Goal: Transaction & Acquisition: Purchase product/service

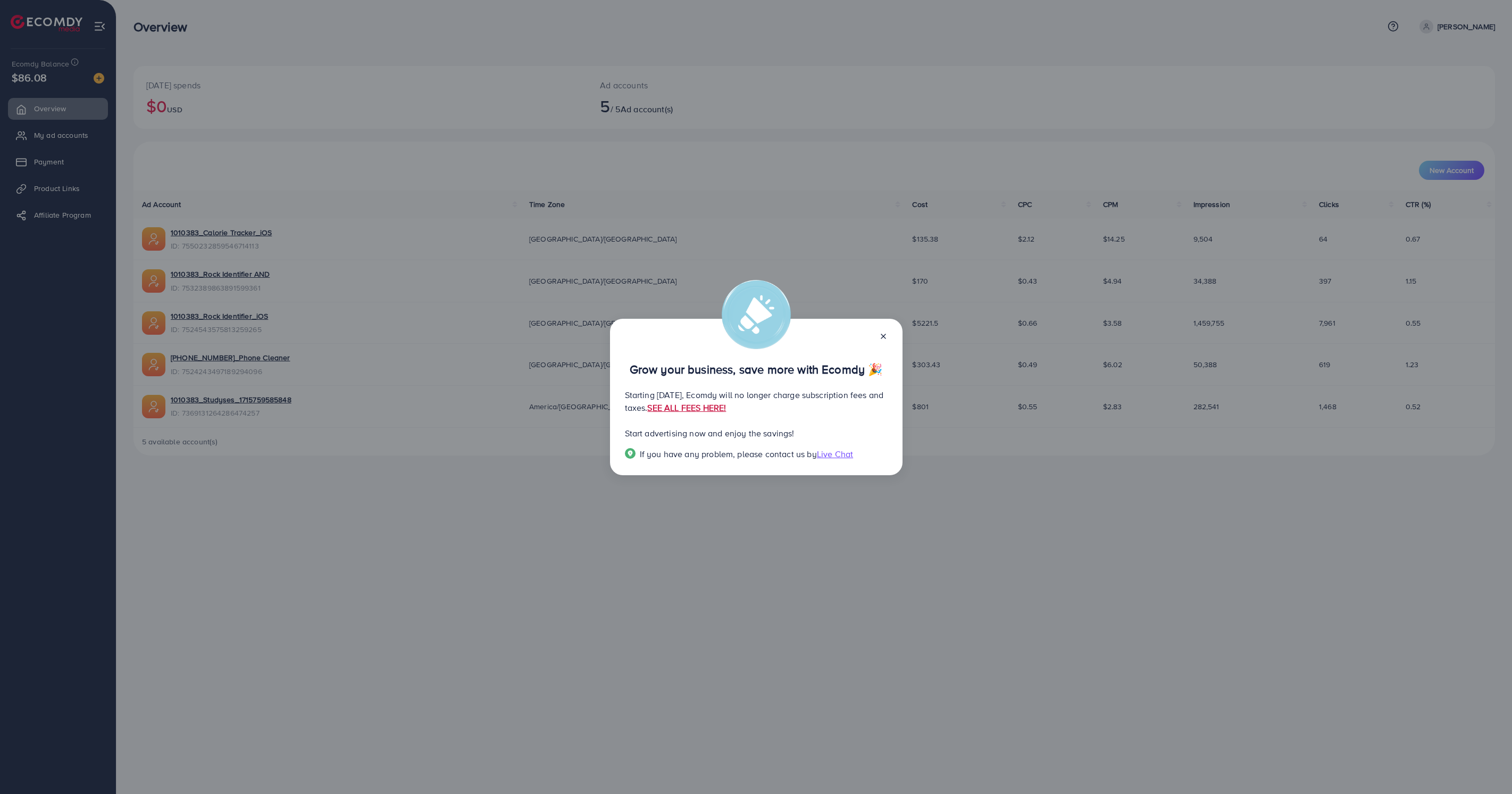
click at [726, 412] on link "SEE ALL FEES HERE!" at bounding box center [687, 408] width 79 height 12
click at [882, 336] on line at bounding box center [883, 336] width 4 height 4
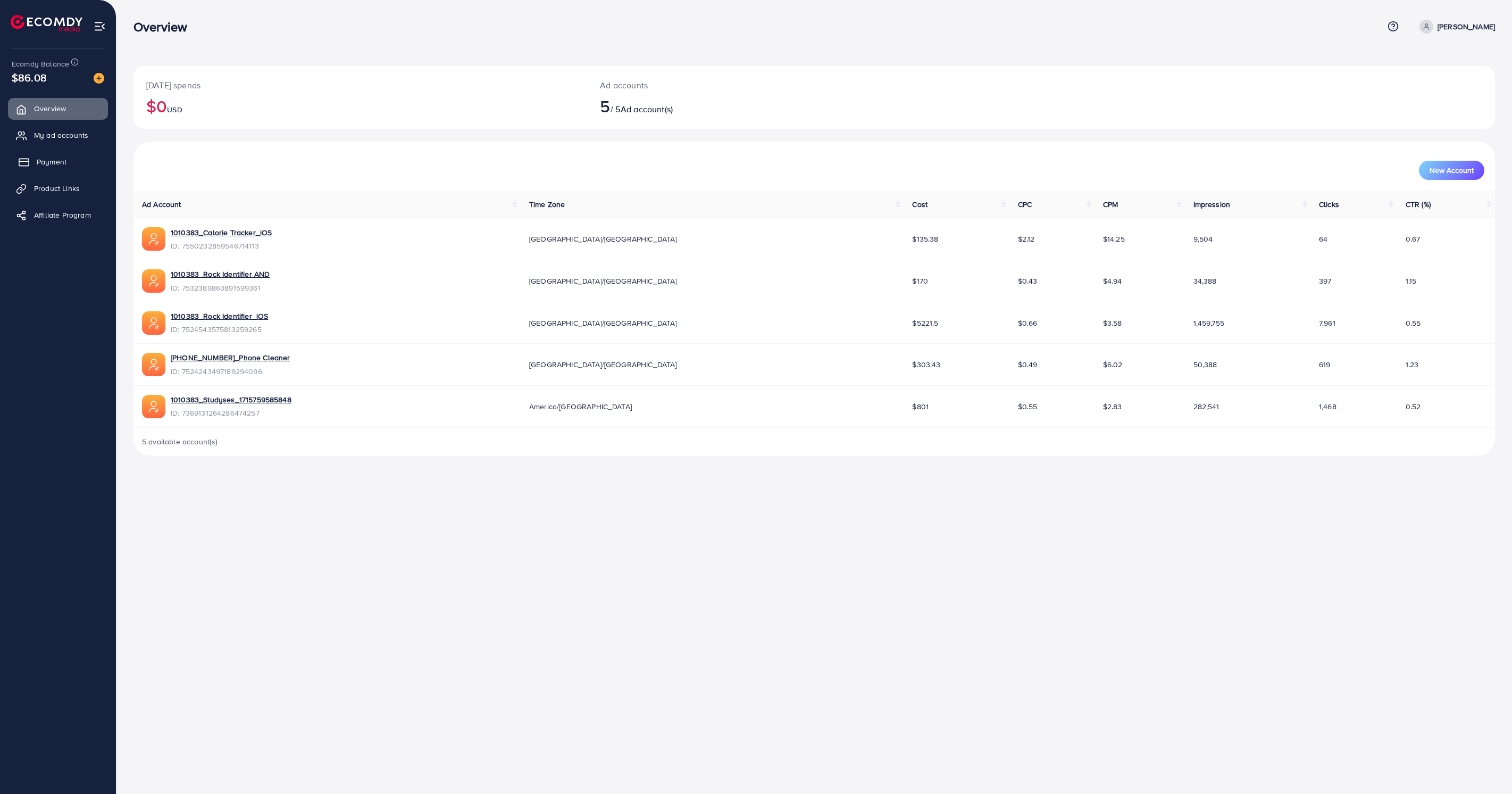
click at [59, 159] on span "Payment" at bounding box center [52, 162] width 30 height 11
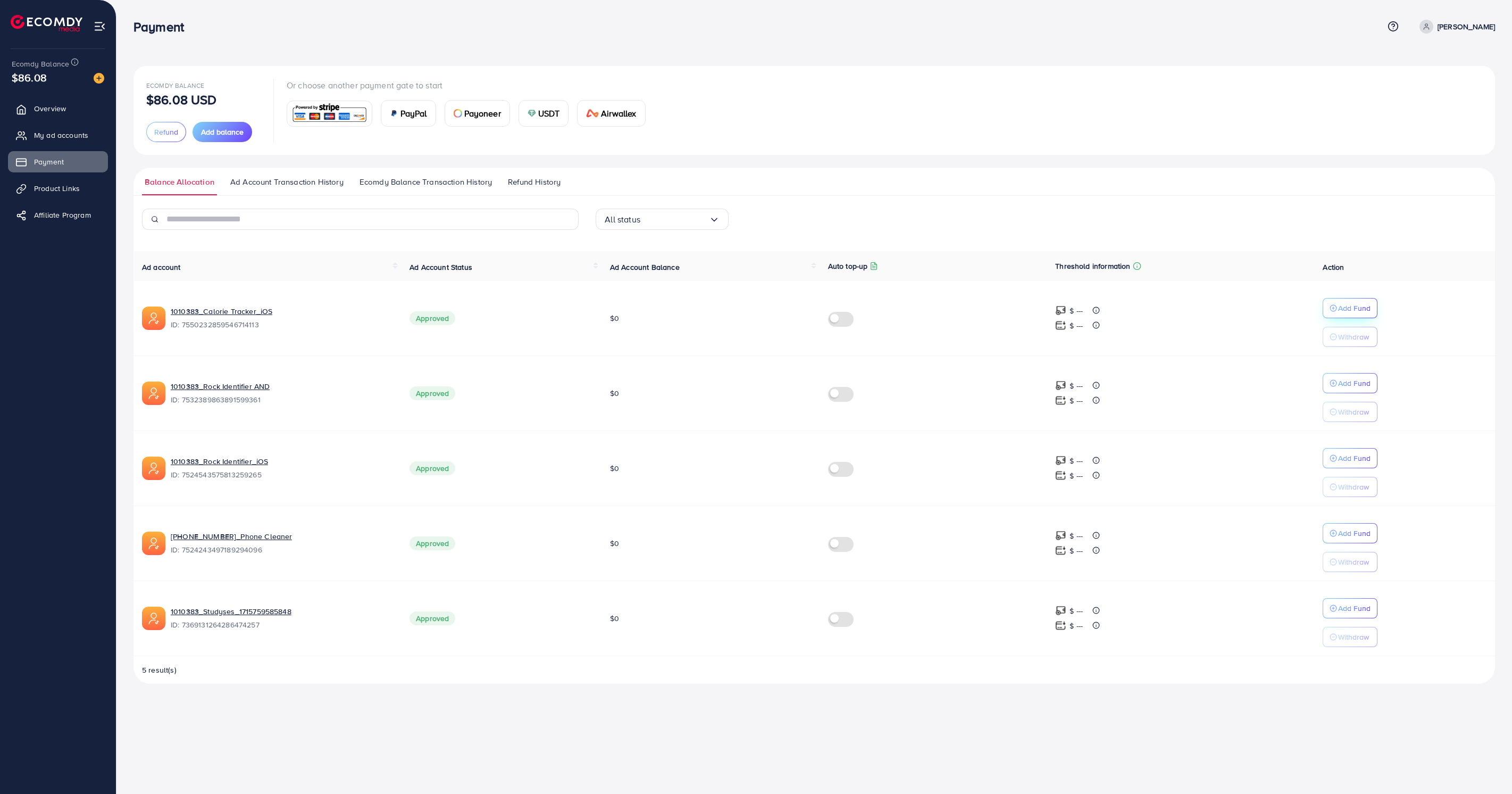
click at [1352, 308] on p "Add Fund" at bounding box center [1354, 308] width 32 height 13
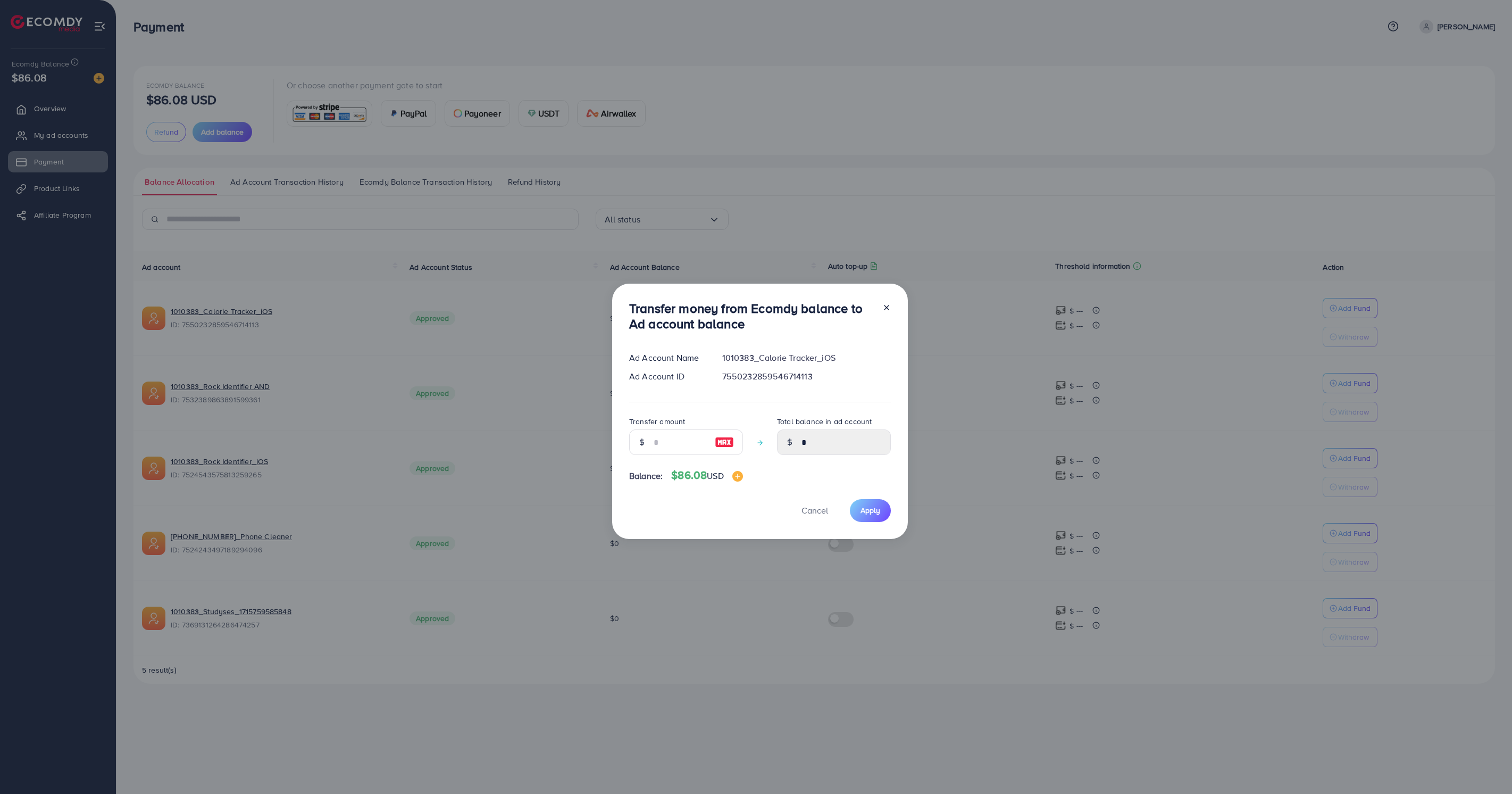
click at [722, 443] on img at bounding box center [724, 442] width 19 height 13
type input "**"
type input "*****"
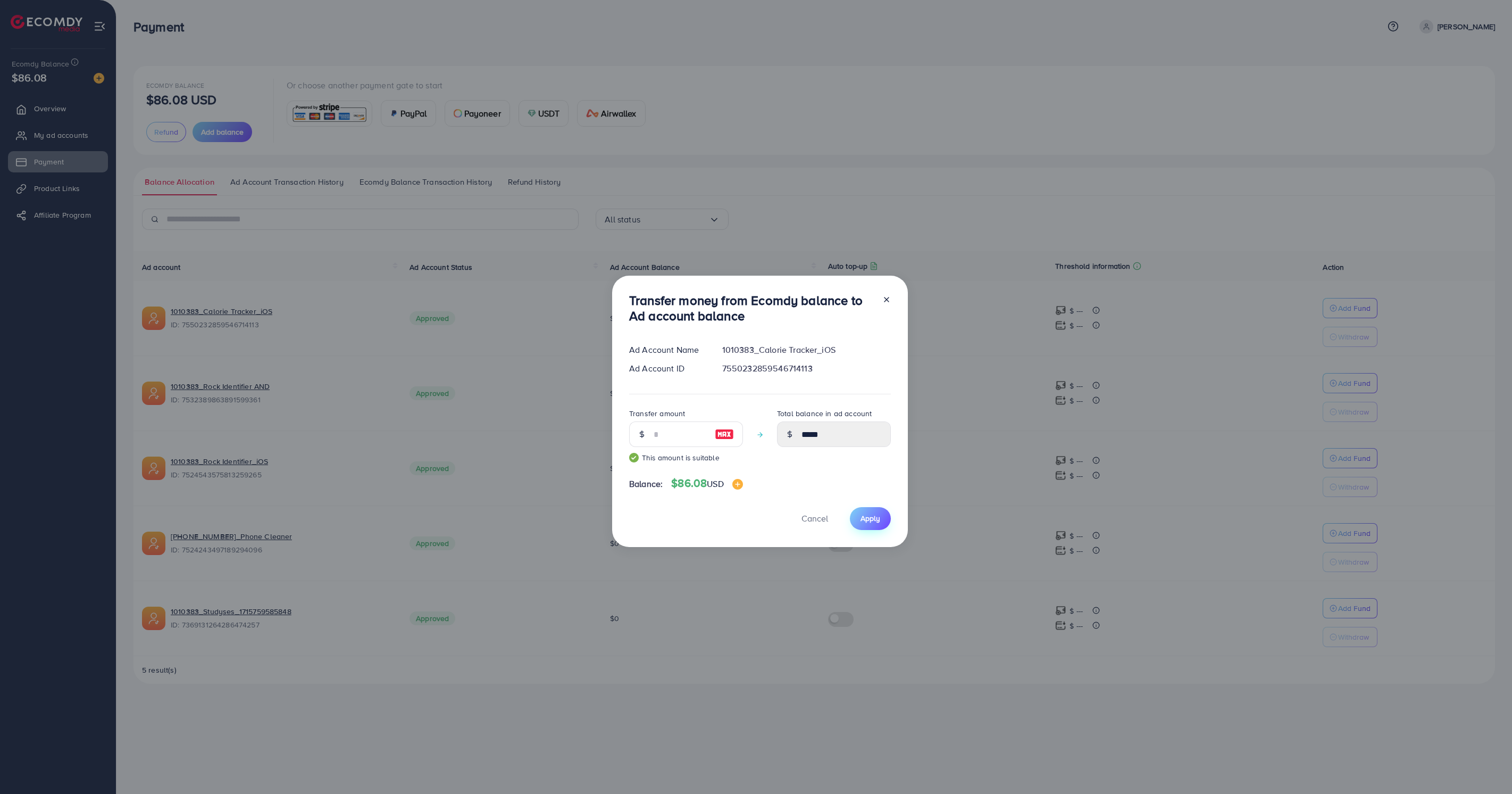
click at [866, 519] on span "Apply" at bounding box center [870, 518] width 20 height 11
type input "*"
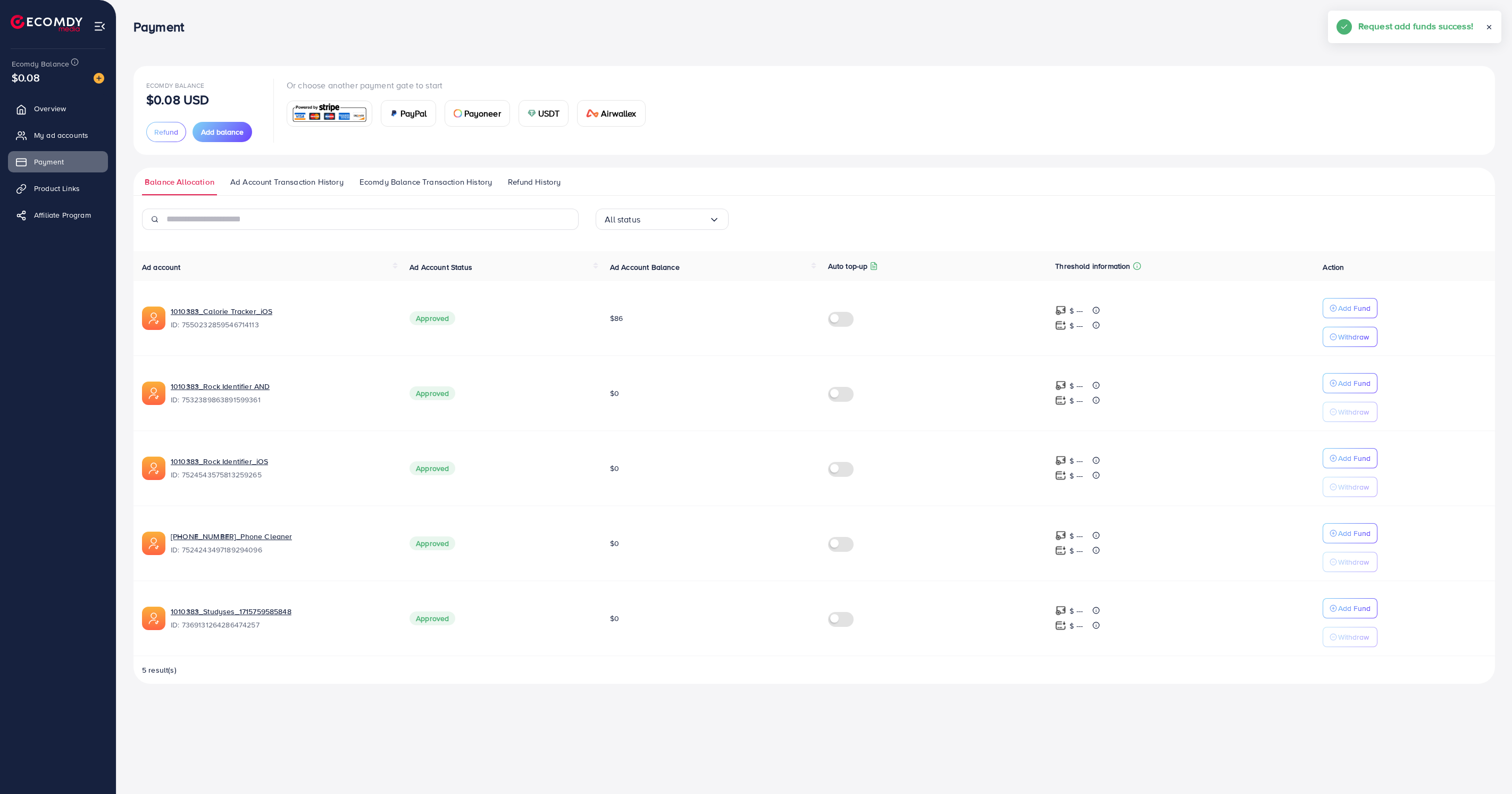
click at [230, 133] on span "Add balance" at bounding box center [222, 132] width 42 height 11
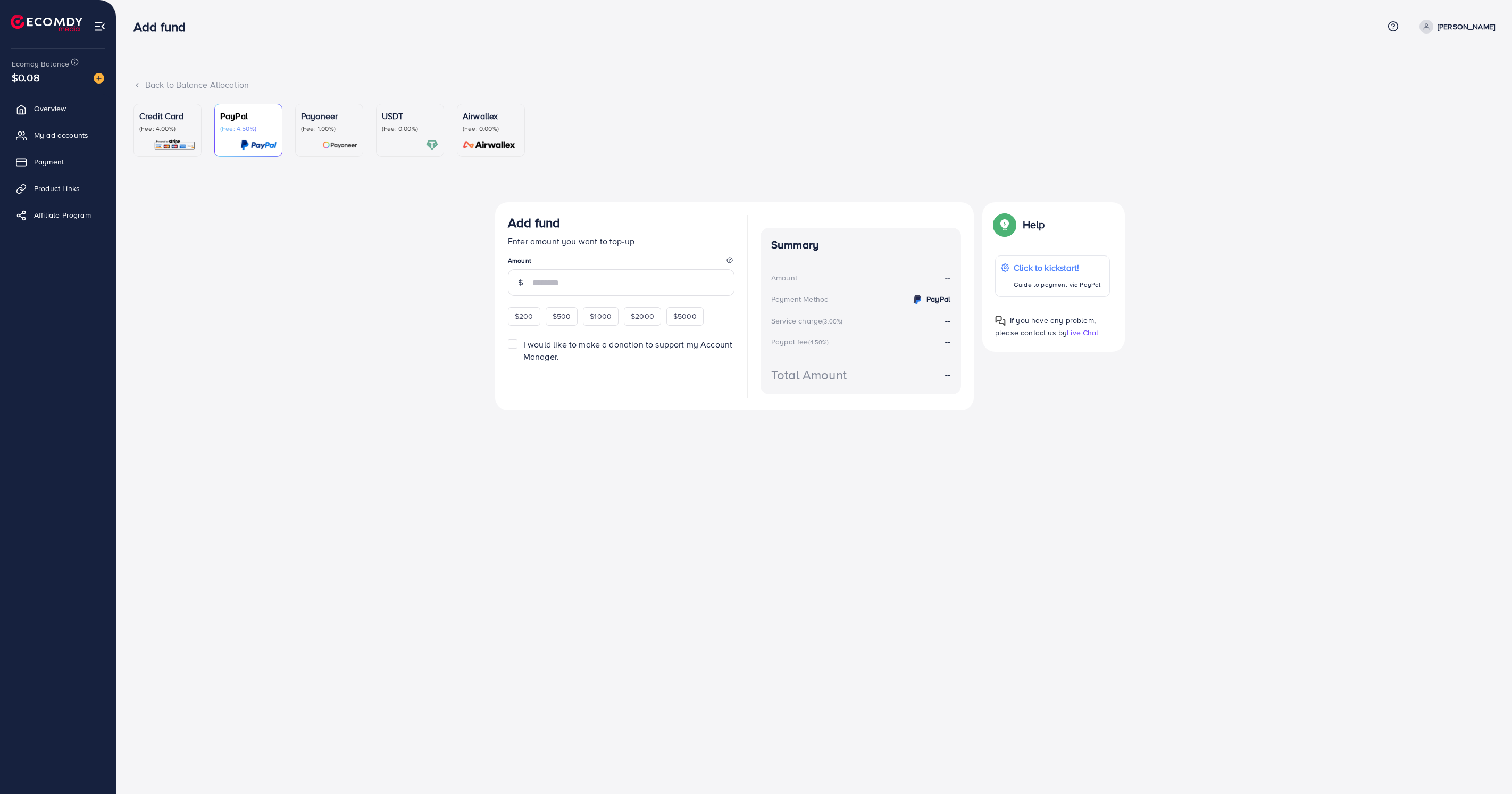
click at [406, 134] on div "USDT (Fee: 0.00%)" at bounding box center [410, 130] width 56 height 42
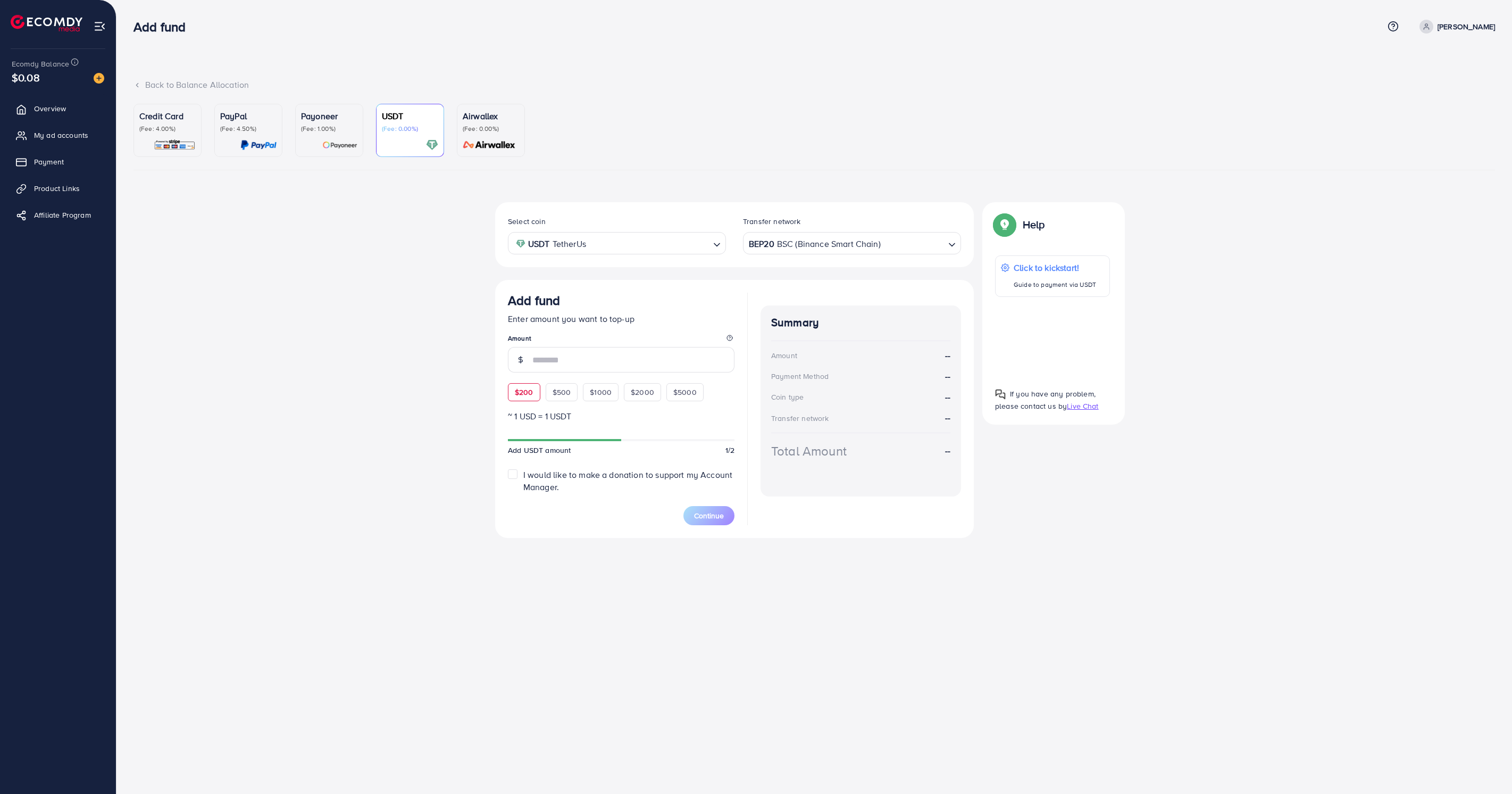
click at [524, 394] on span "$200" at bounding box center [524, 392] width 19 height 11
type input "***"
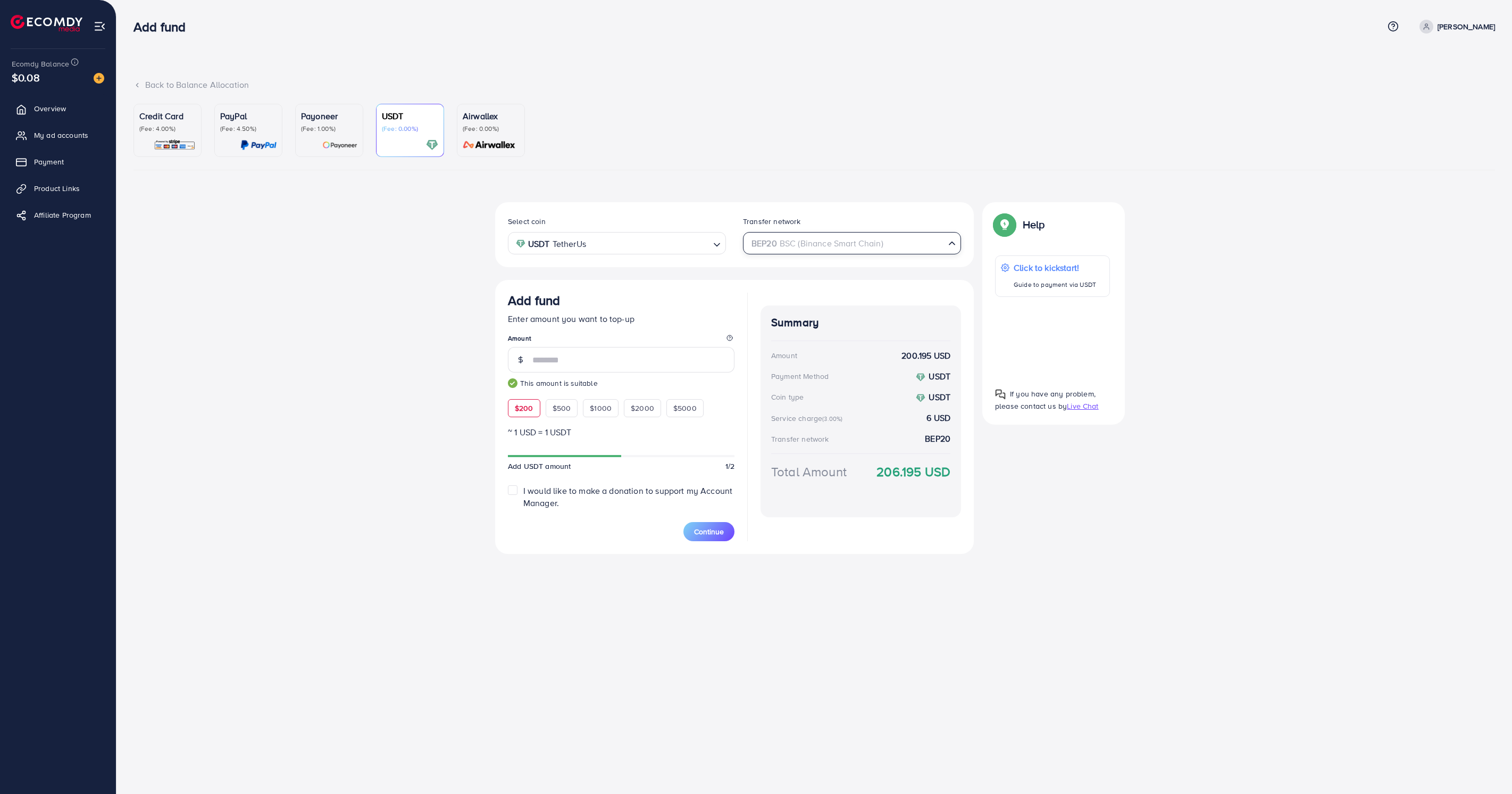
click at [866, 242] on div "BEP20 BSC (Binance Smart Chain)" at bounding box center [846, 243] width 198 height 19
click at [849, 364] on div "Select coin USDT TetherUs Loading... Transfer network TRC20 TRX (Tron) Loading.…" at bounding box center [734, 379] width 478 height 354
click at [869, 244] on input "Search for option" at bounding box center [881, 243] width 126 height 16
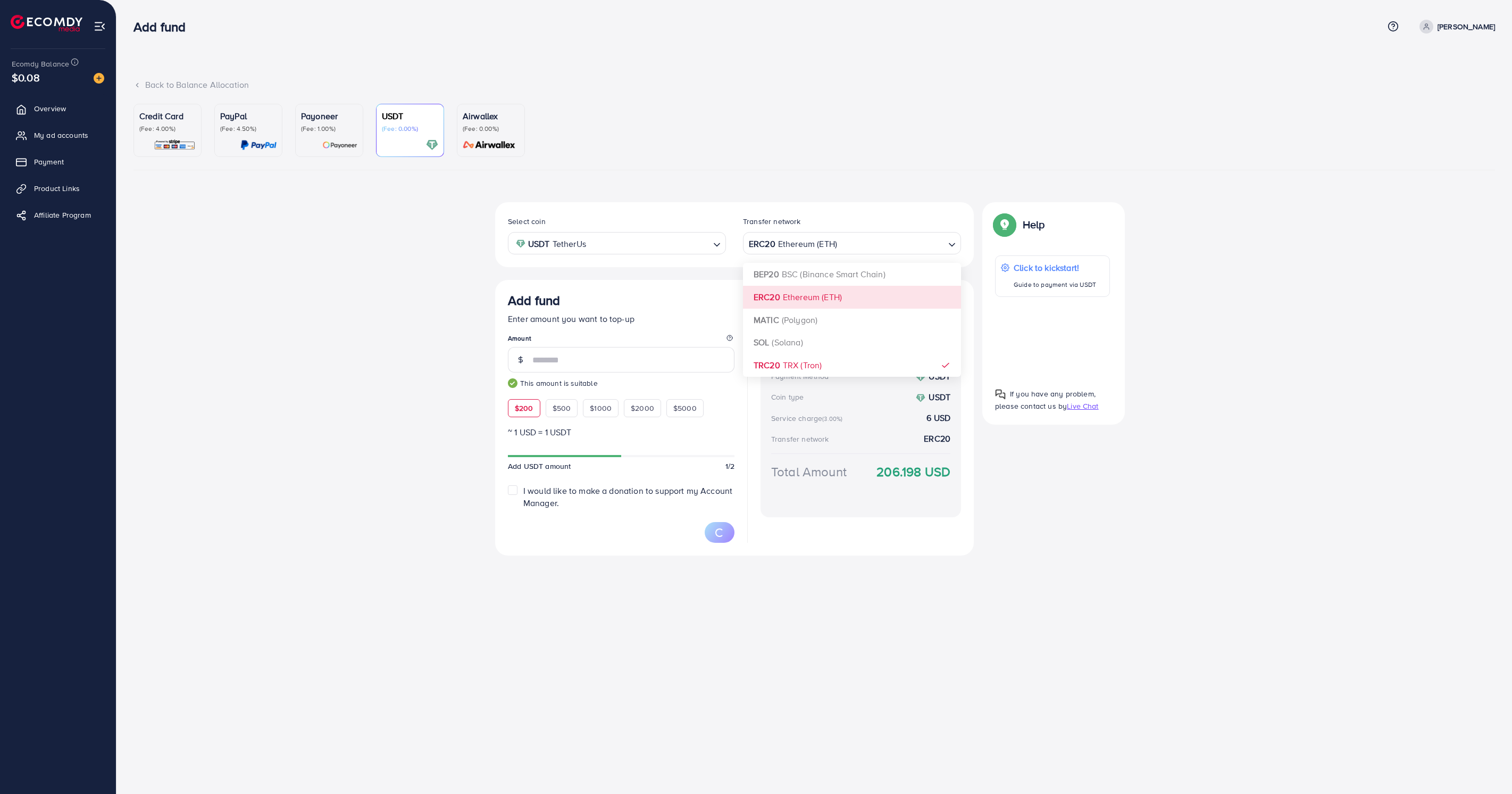
click at [841, 297] on div "Select coin USDT TetherUs Loading... Transfer network ERC20 Ethereum (ETH) Load…" at bounding box center [734, 379] width 478 height 354
click at [702, 530] on span "Continue" at bounding box center [708, 531] width 30 height 11
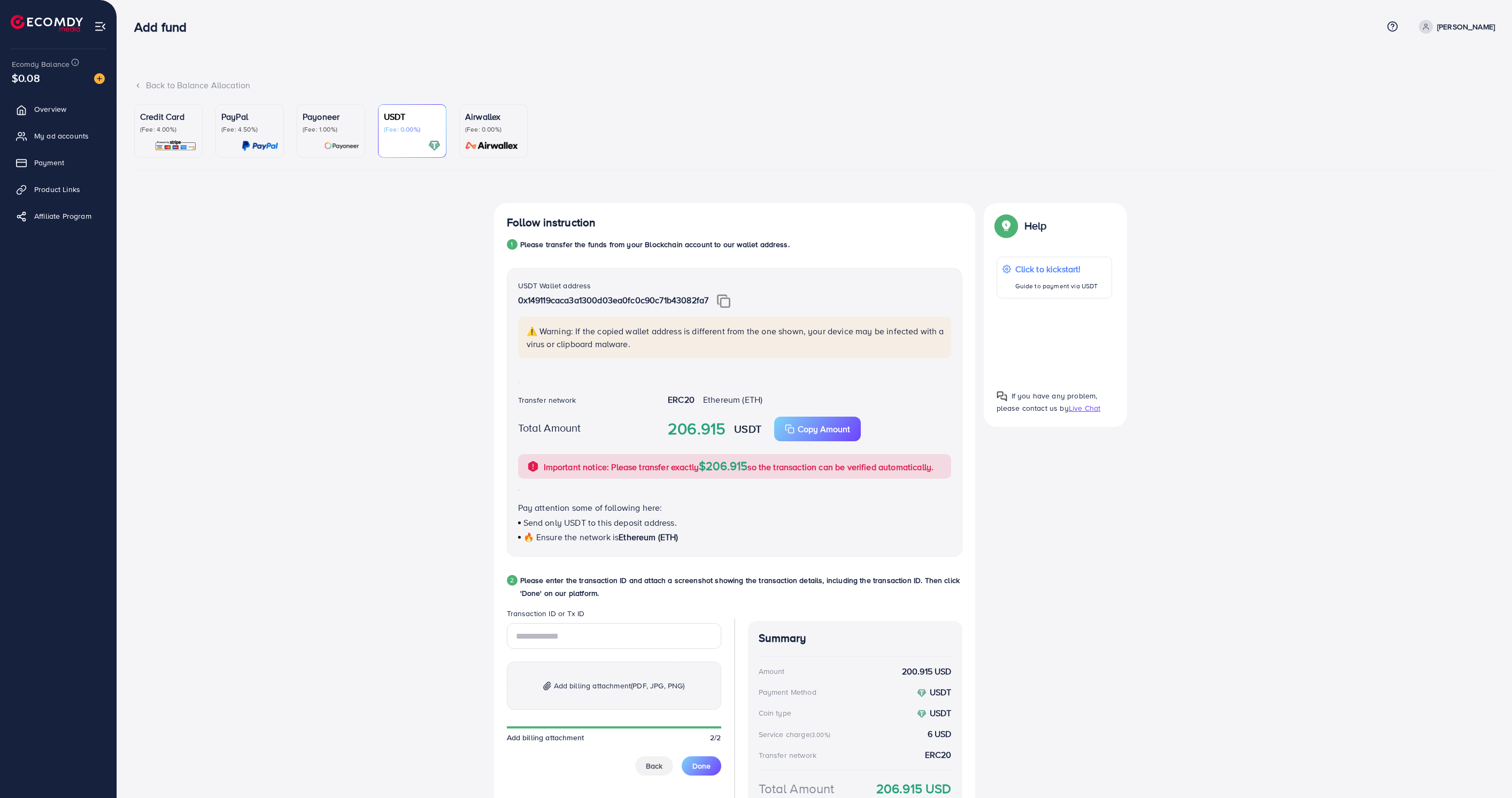
click at [731, 302] on img at bounding box center [724, 301] width 14 height 14
click at [824, 429] on p "Copy Amount" at bounding box center [824, 429] width 53 height 13
click at [575, 692] on span "Add billing attachment (PDF, JPG, PNG)" at bounding box center [620, 686] width 131 height 13
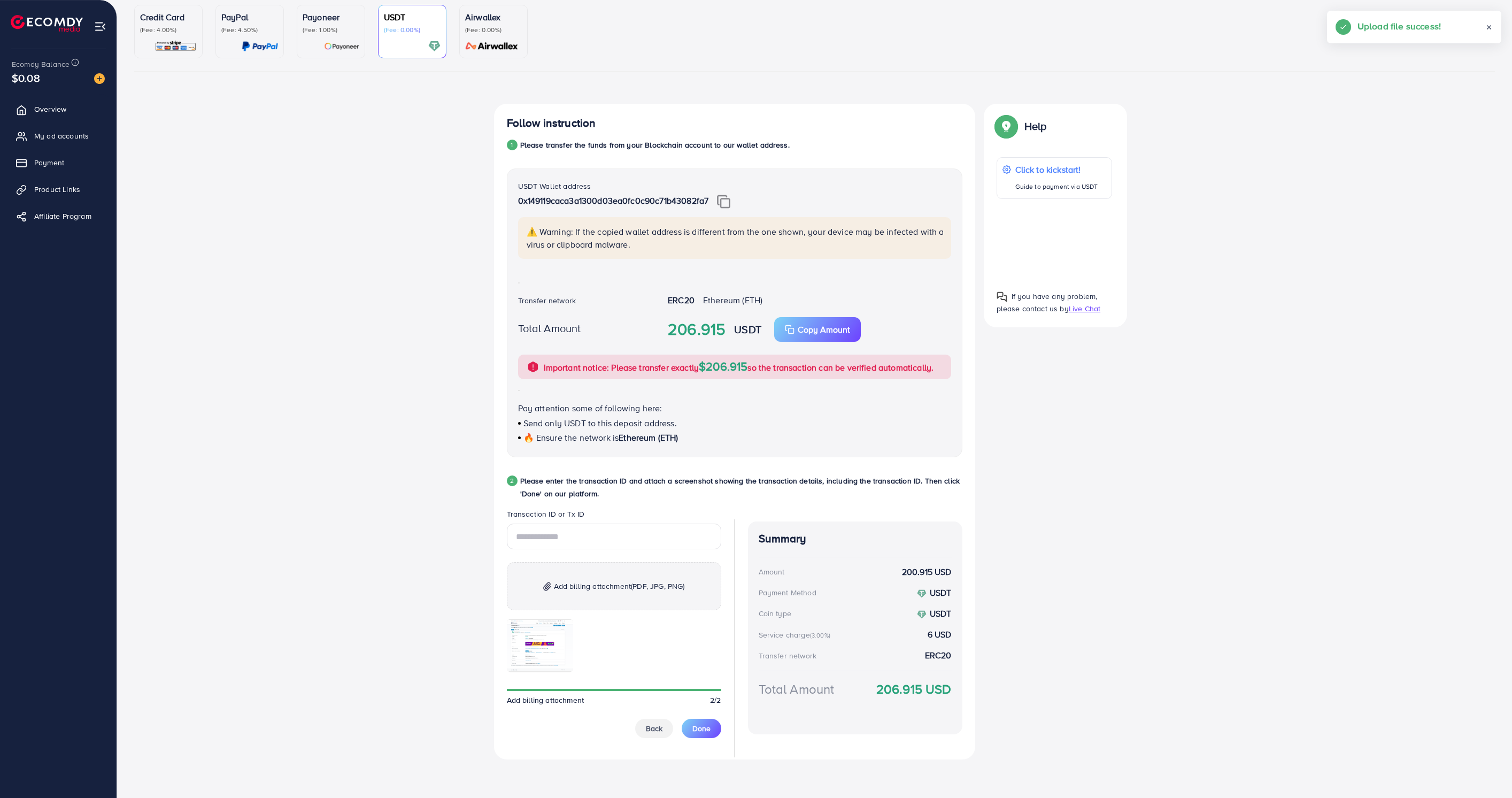
scroll to position [112, 0]
click at [701, 728] on span "Done" at bounding box center [701, 728] width 18 height 11
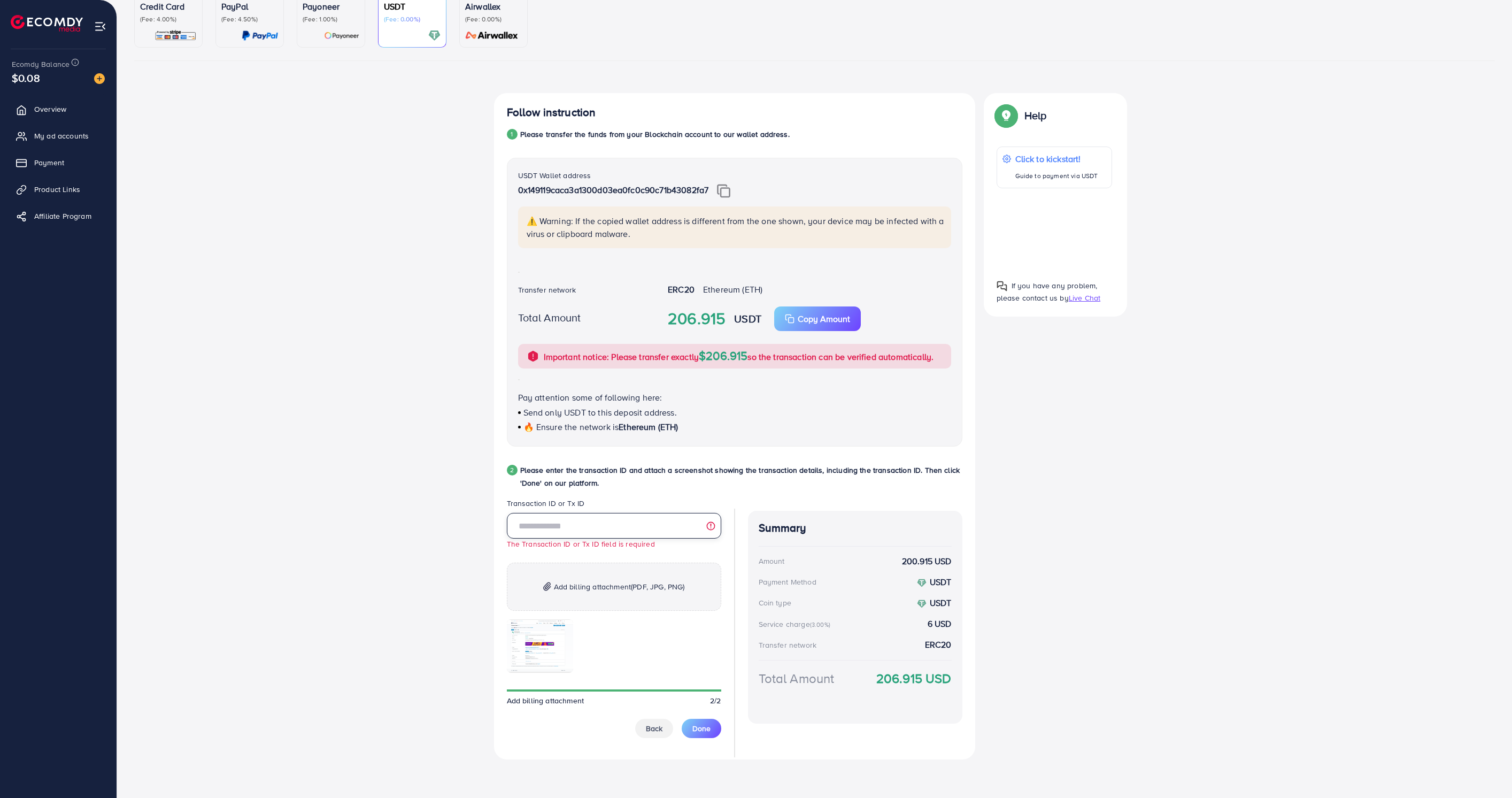
click at [607, 538] on input "text" at bounding box center [614, 525] width 214 height 25
paste input "**********"
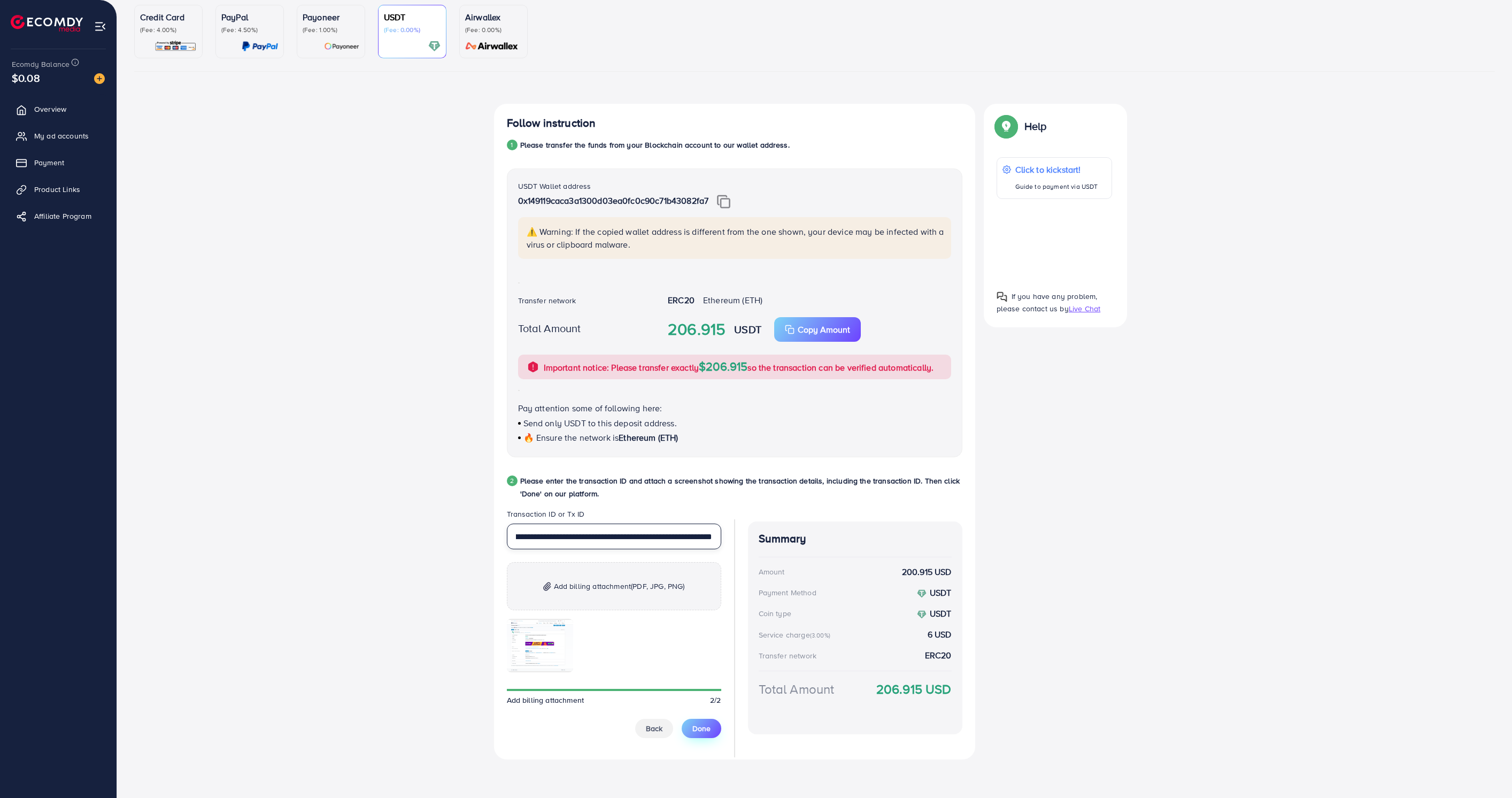
type input "**********"
click at [699, 733] on span "Done" at bounding box center [701, 728] width 18 height 11
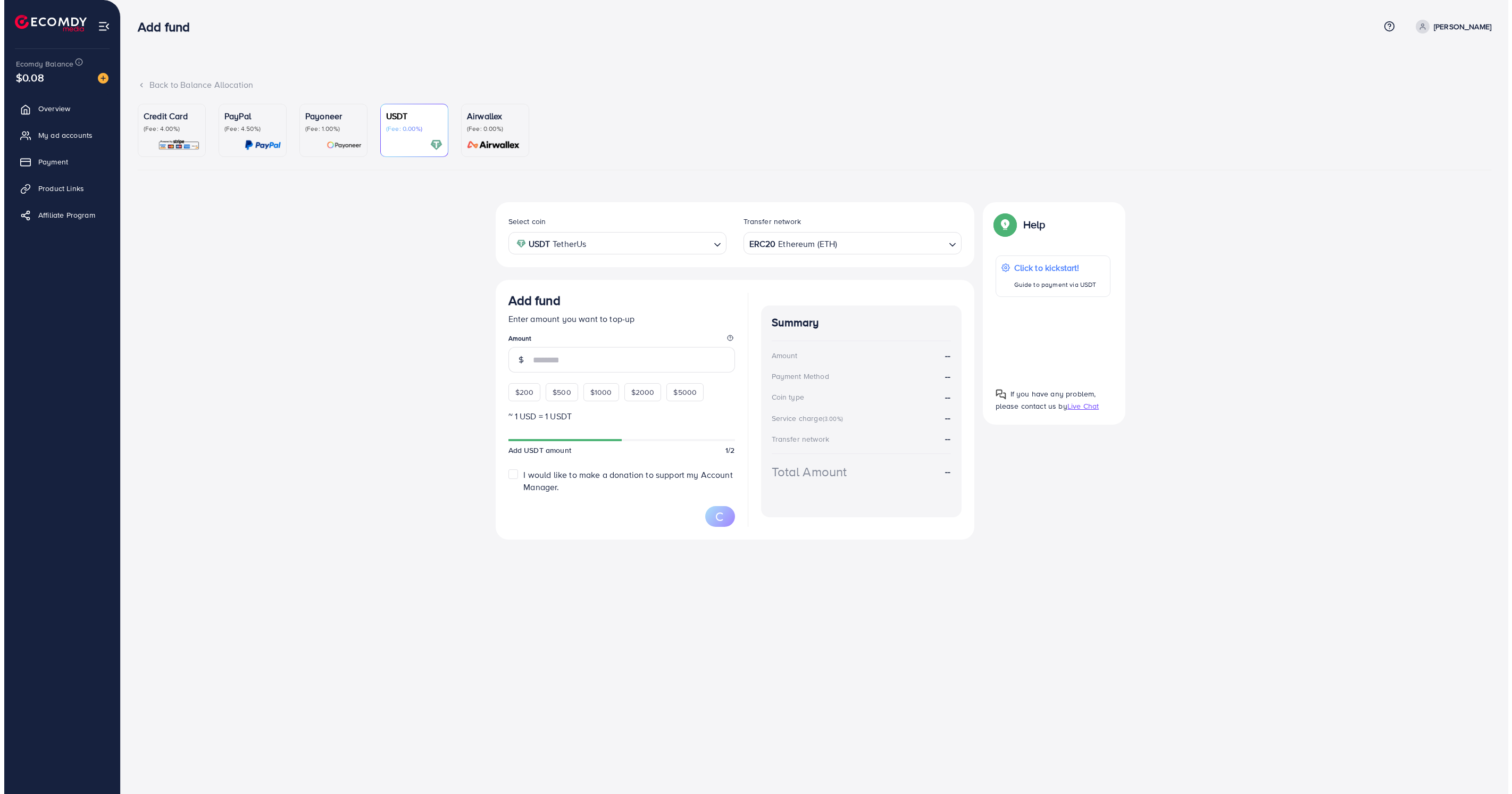
scroll to position [0, 0]
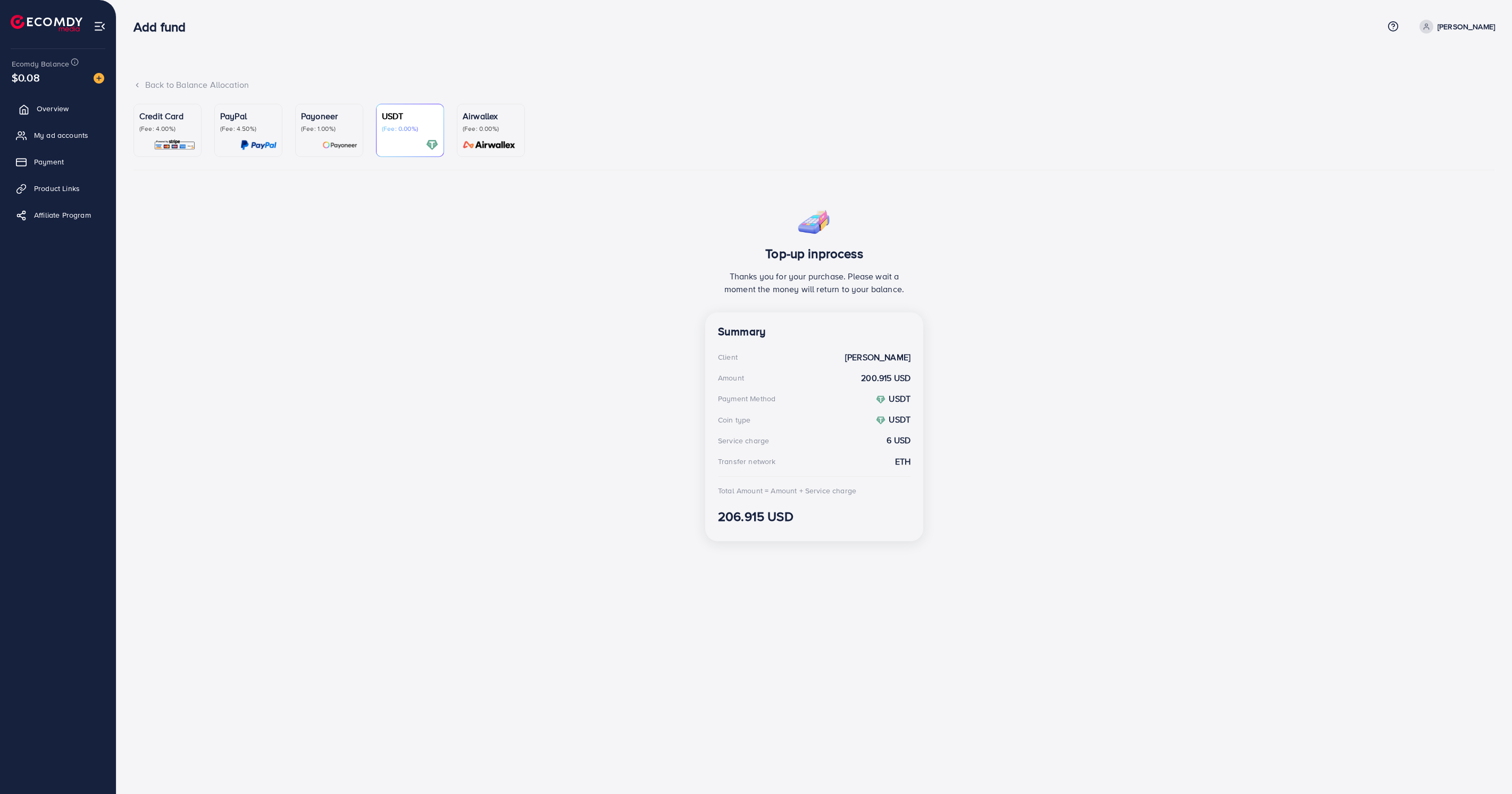
click at [55, 108] on span "Overview" at bounding box center [53, 109] width 32 height 11
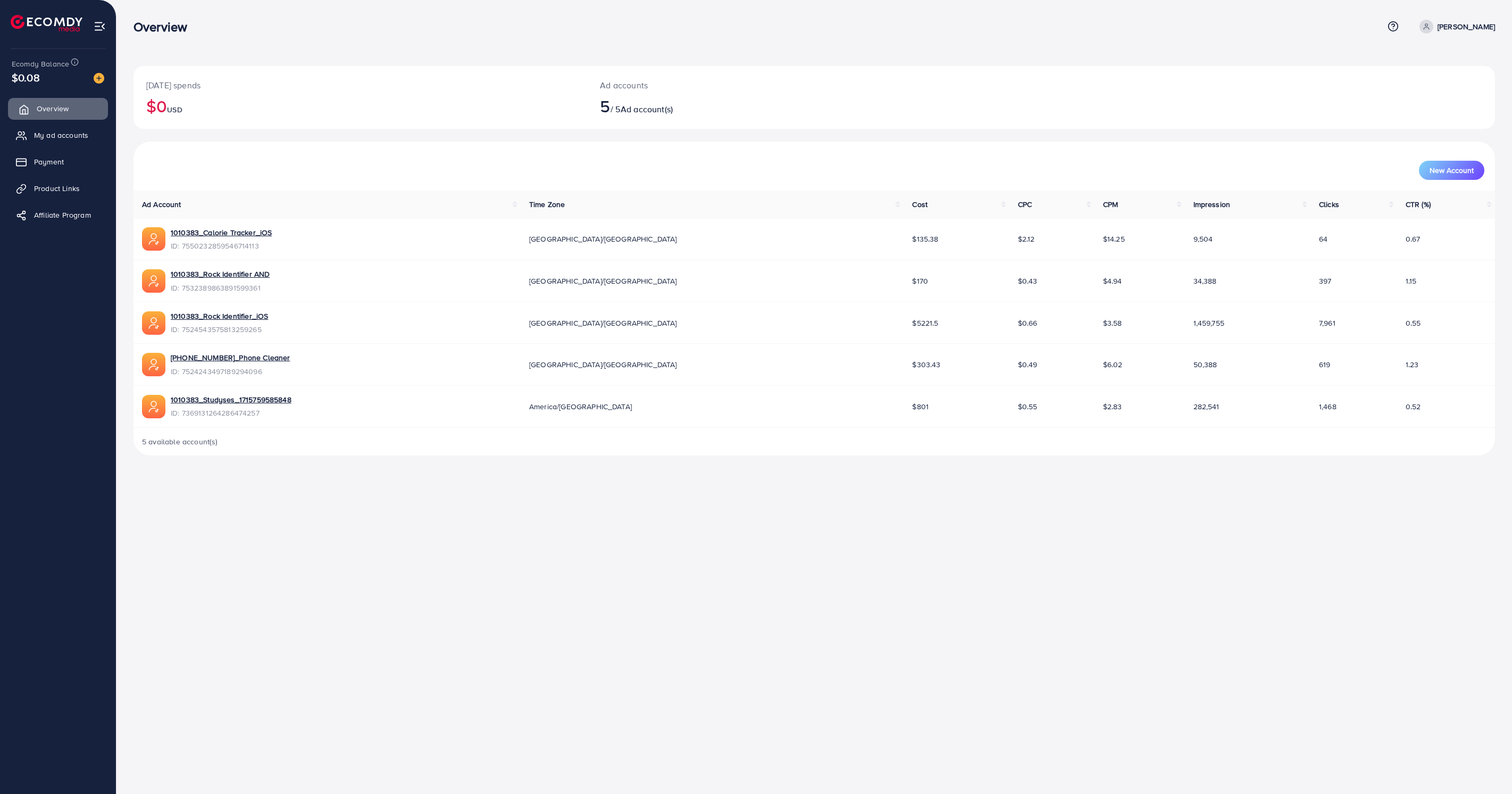
click at [54, 108] on span "Overview" at bounding box center [53, 109] width 32 height 11
click at [54, 107] on span "Overview" at bounding box center [53, 109] width 32 height 11
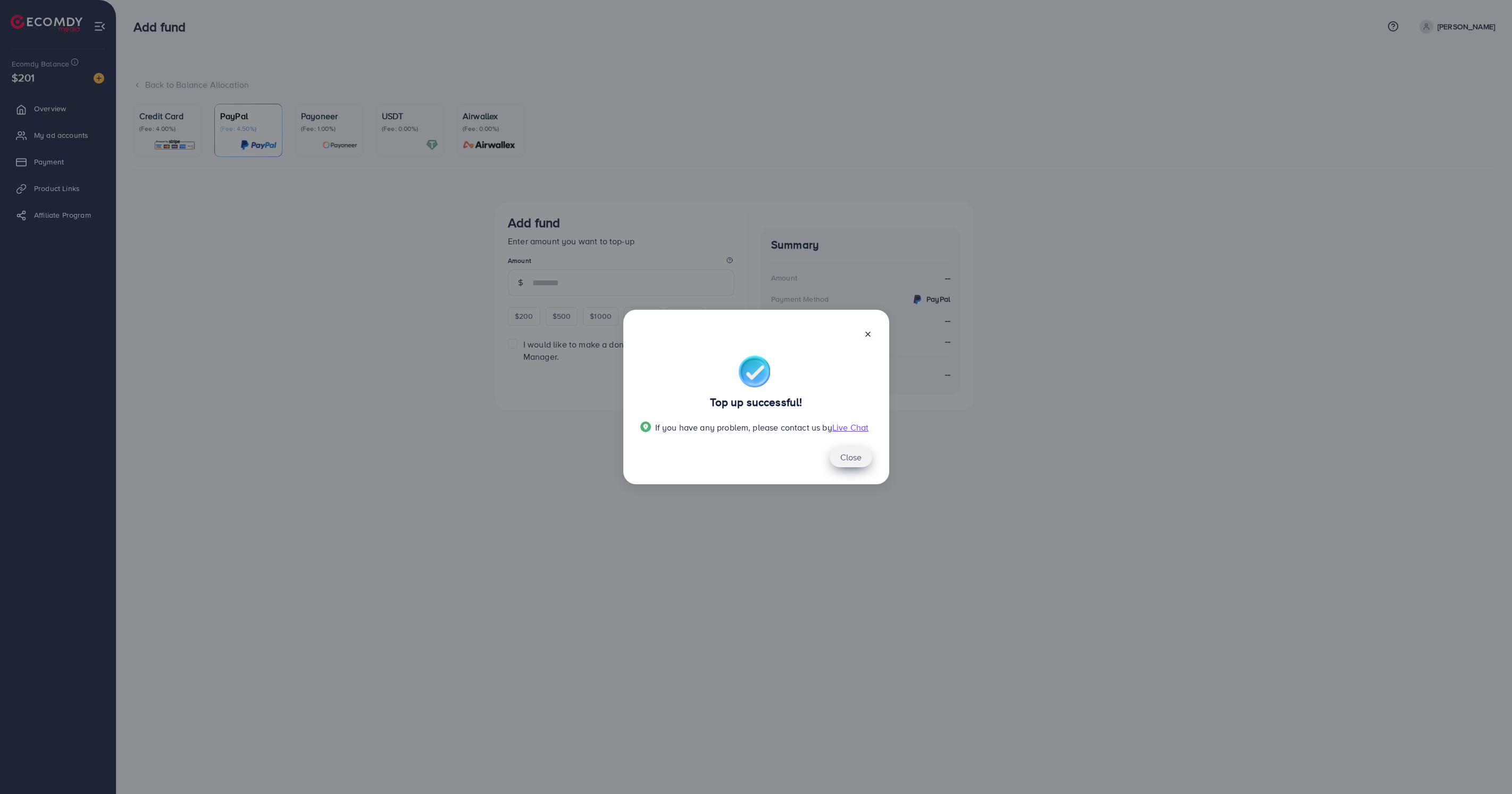
click at [846, 460] on button "Close" at bounding box center [851, 457] width 42 height 20
